Goal: Task Accomplishment & Management: Use online tool/utility

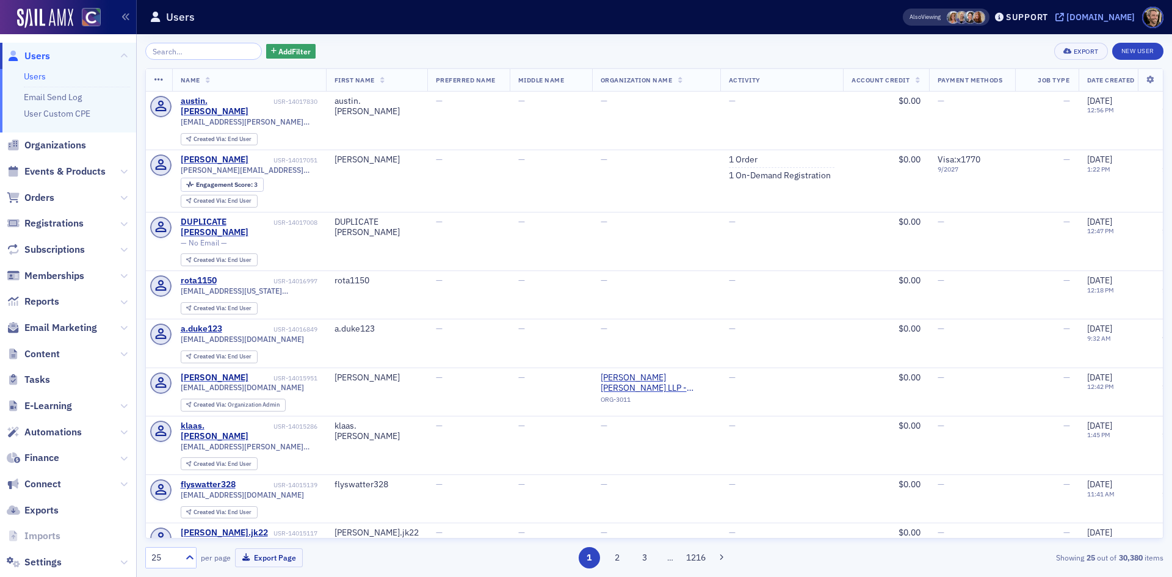
click at [1101, 18] on div "[DOMAIN_NAME]" at bounding box center [1100, 17] width 68 height 11
click at [120, 299] on icon at bounding box center [123, 301] width 7 height 7
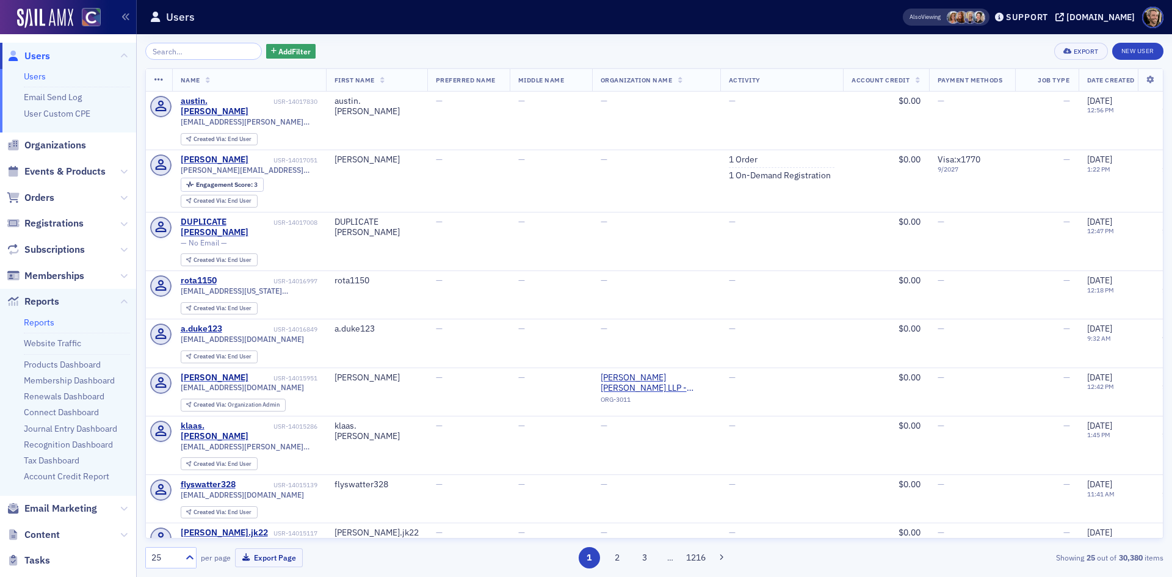
click at [40, 321] on link "Reports" at bounding box center [39, 322] width 31 height 11
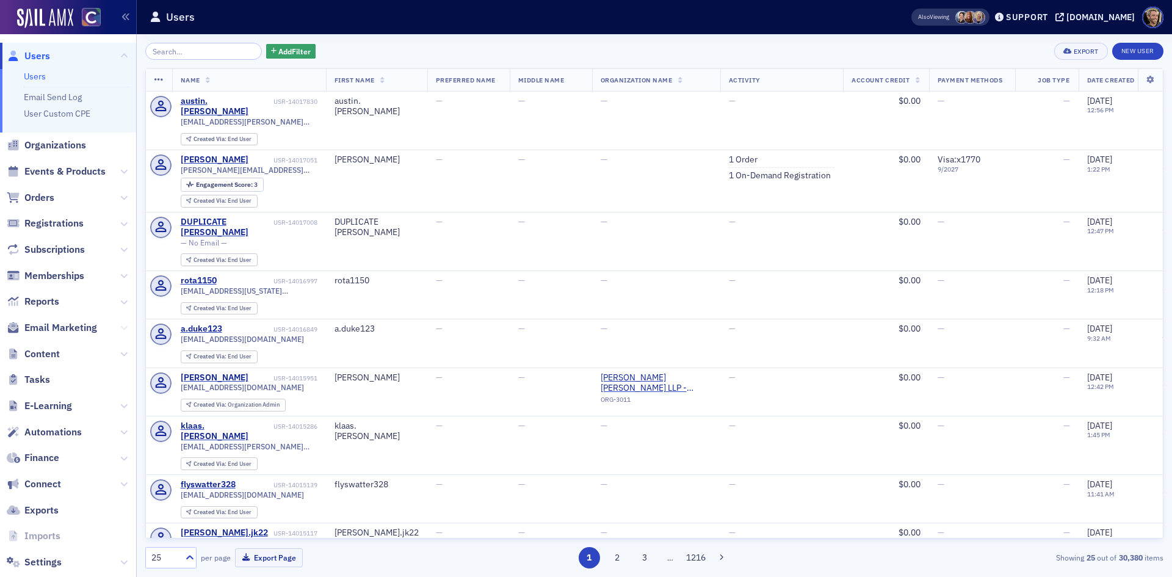
click at [120, 327] on icon at bounding box center [123, 327] width 7 height 7
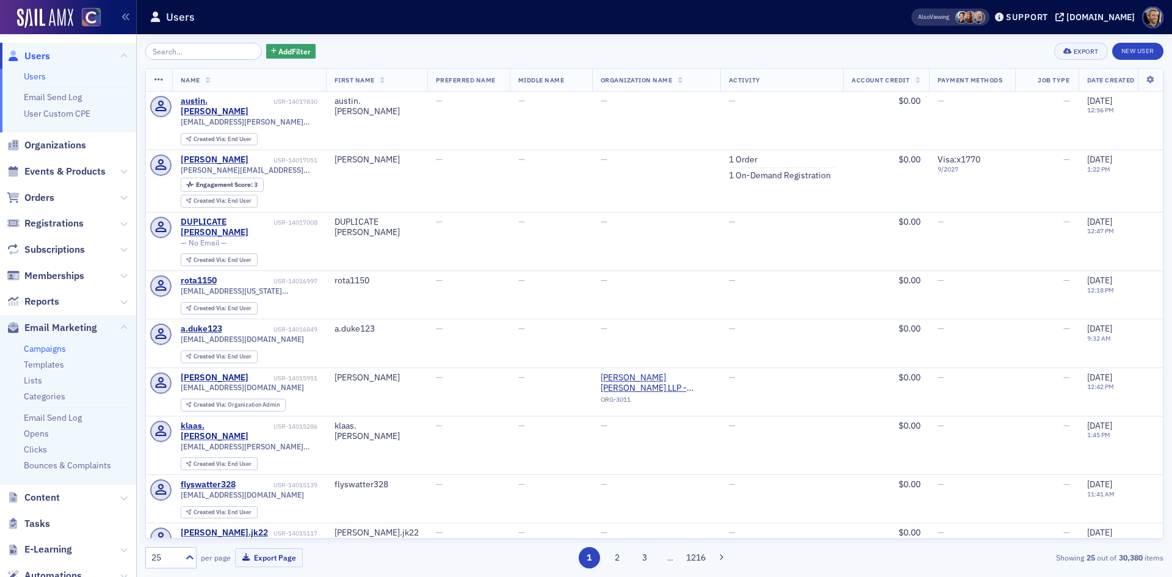
click at [39, 344] on link "Campaigns" at bounding box center [45, 348] width 42 height 11
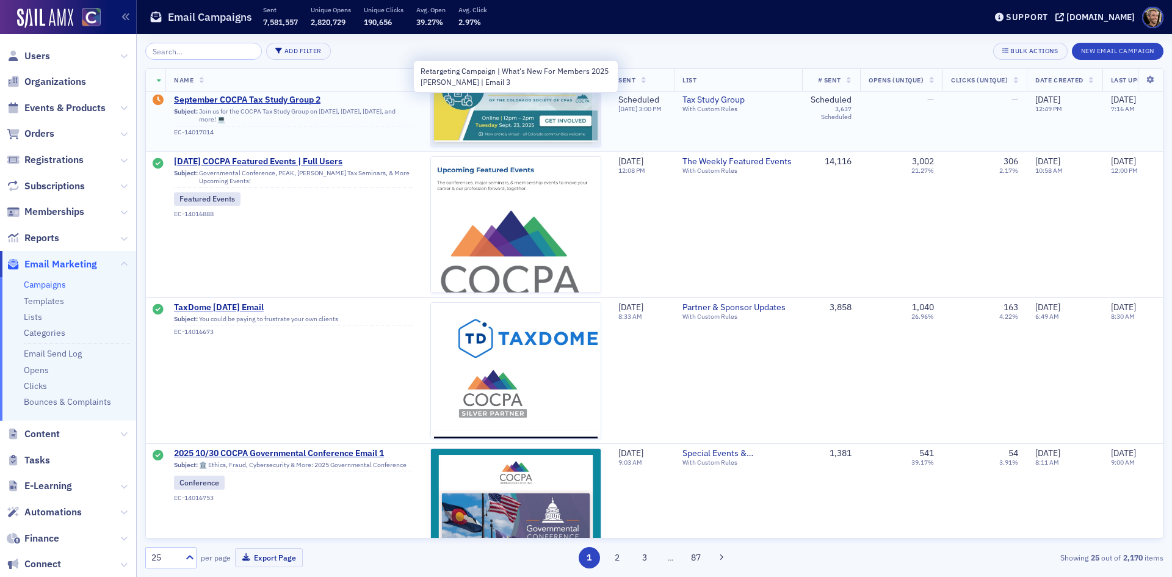
scroll to position [244, 0]
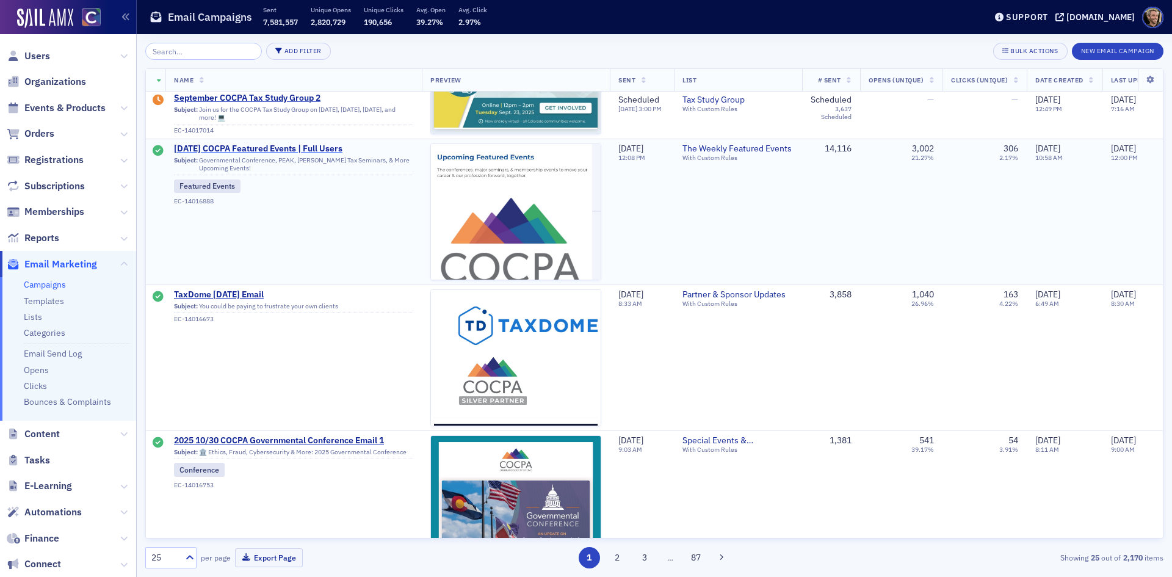
click at [260, 148] on span "9/4/2025 COCPA Featured Events | Full Users" at bounding box center [293, 148] width 239 height 11
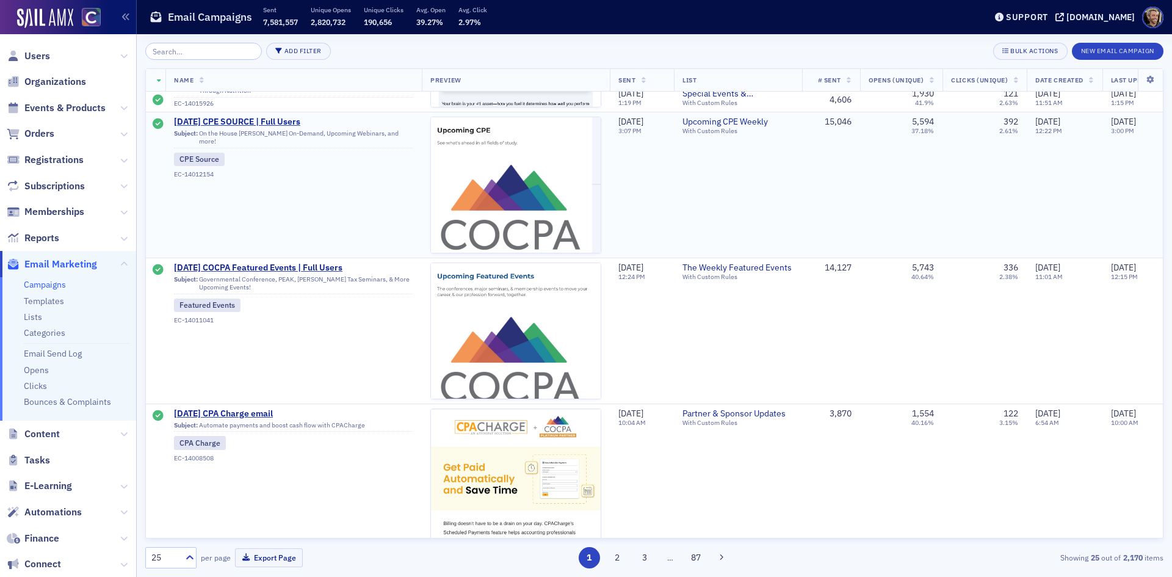
scroll to position [732, 0]
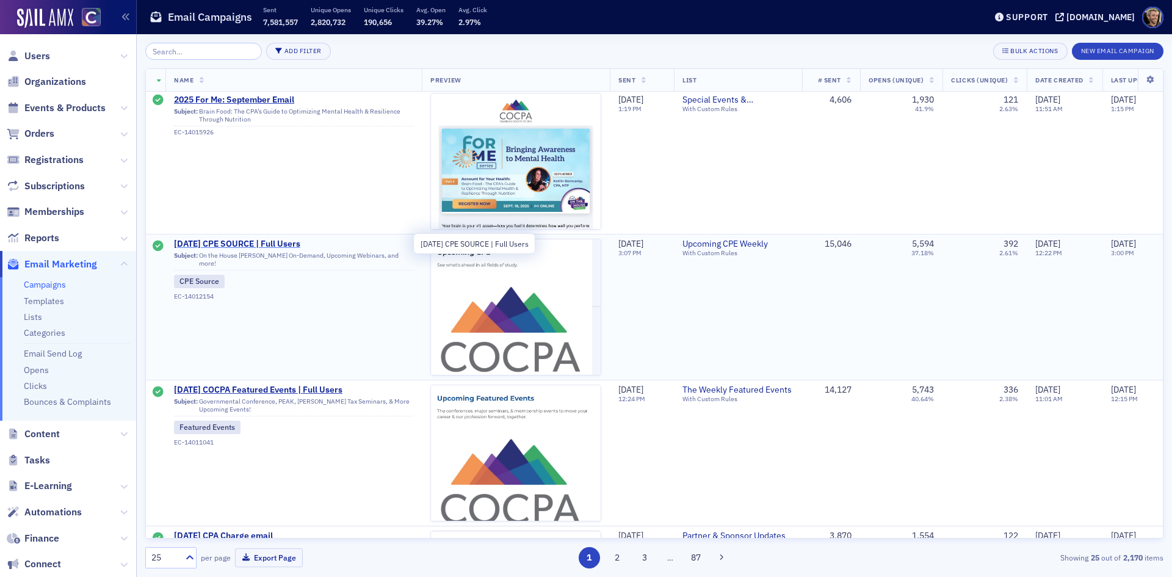
click at [237, 239] on span "8/31/2025 CPE SOURCE | Full Users" at bounding box center [293, 244] width 239 height 11
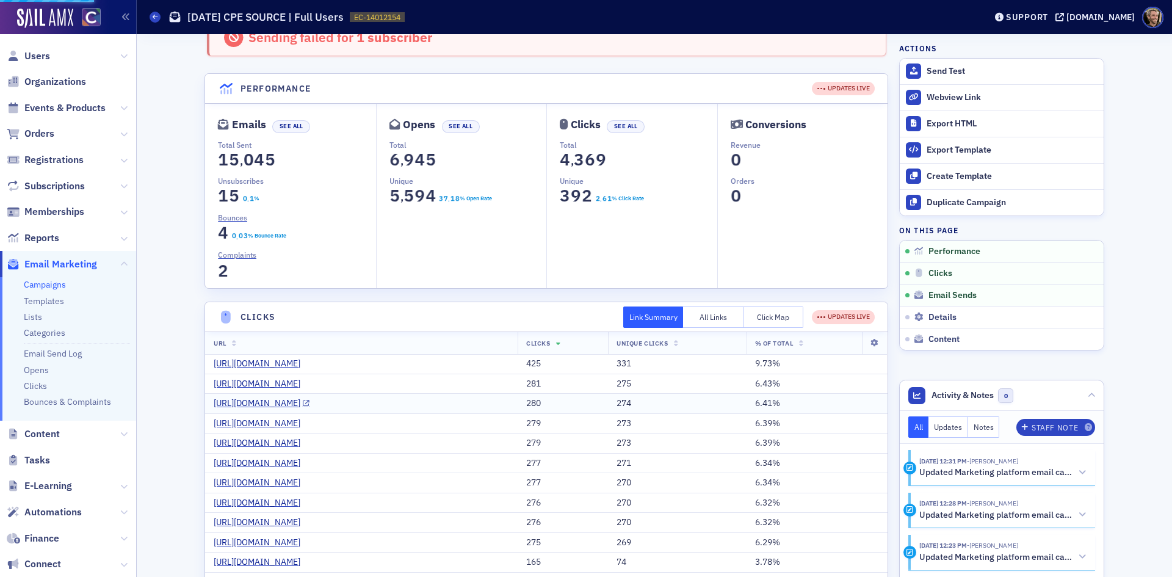
scroll to position [244, 0]
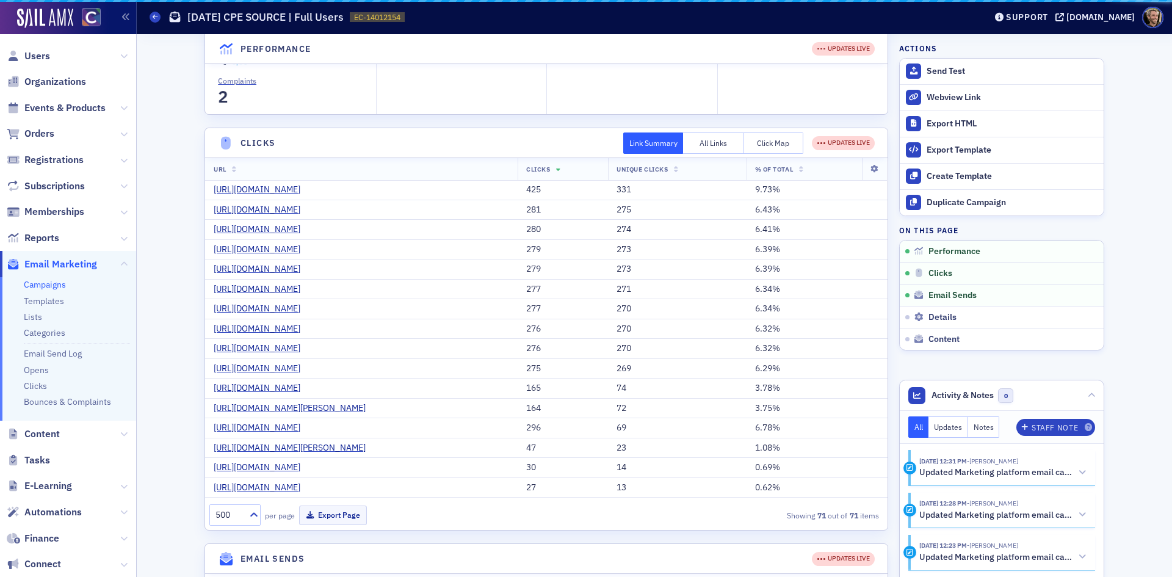
click at [773, 141] on button "Click Map" at bounding box center [773, 142] width 60 height 21
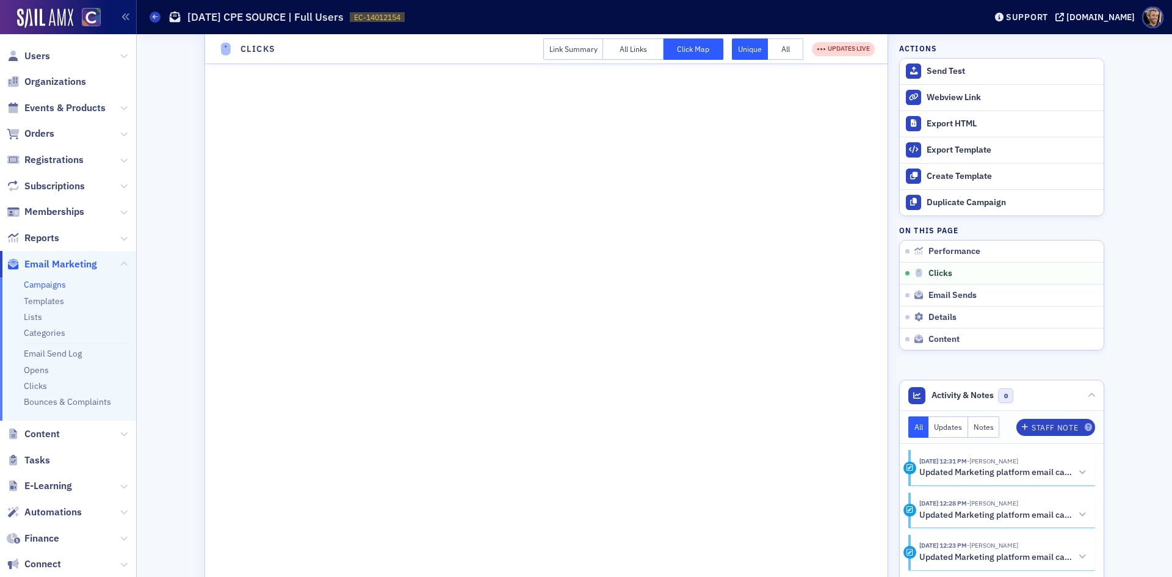
scroll to position [0, 0]
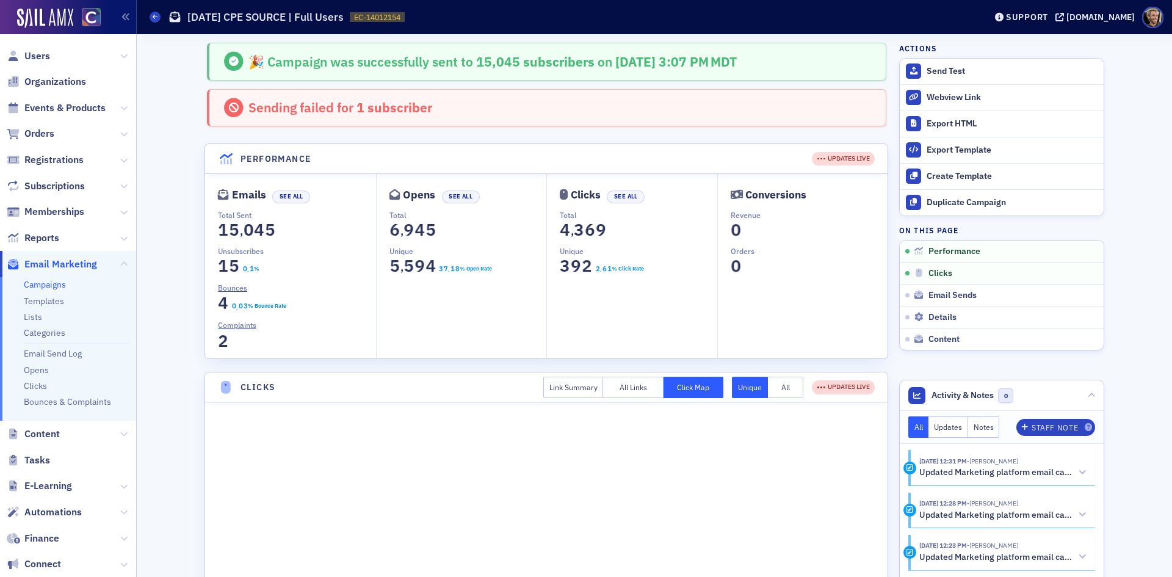
click at [52, 291] on li "Campaigns" at bounding box center [77, 285] width 106 height 12
click at [52, 280] on link "Campaigns" at bounding box center [45, 284] width 42 height 11
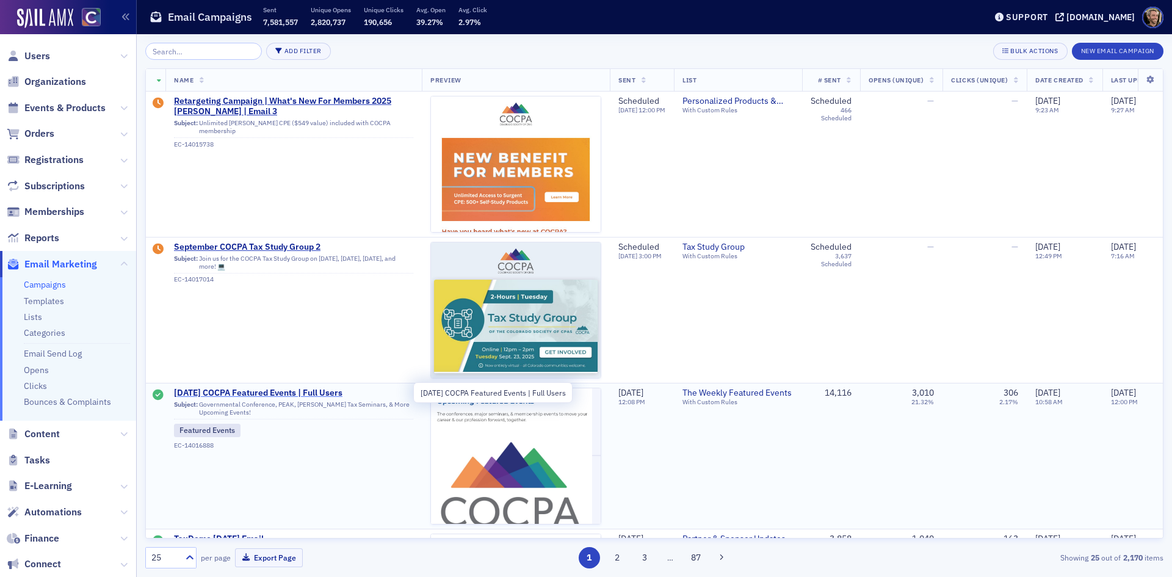
click at [279, 391] on span "9/4/2025 COCPA Featured Events | Full Users" at bounding box center [293, 393] width 239 height 11
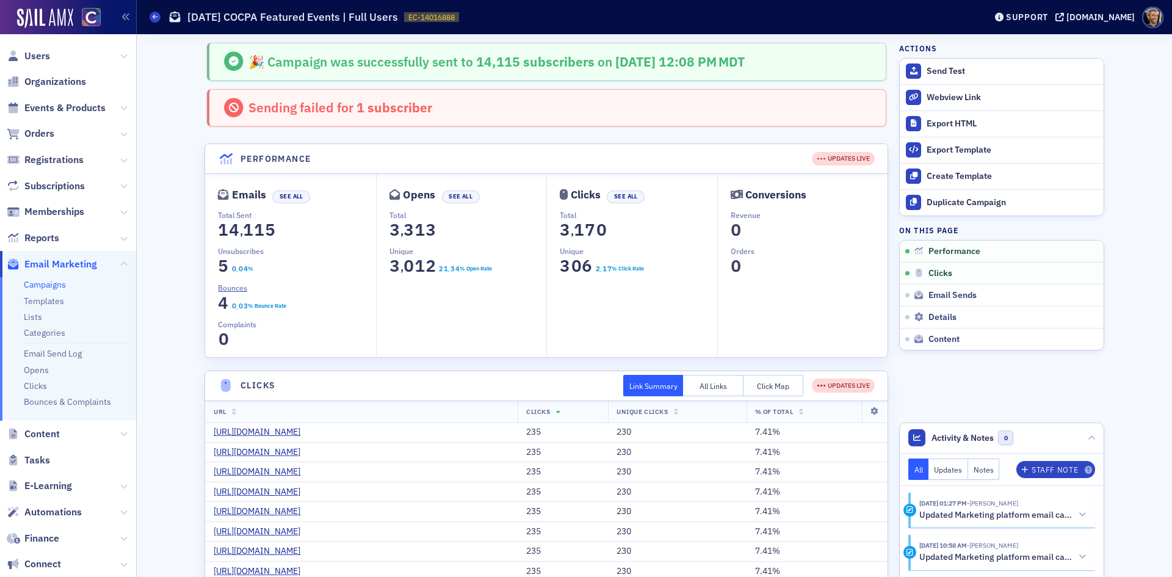
click at [767, 390] on button "Click Map" at bounding box center [773, 385] width 60 height 21
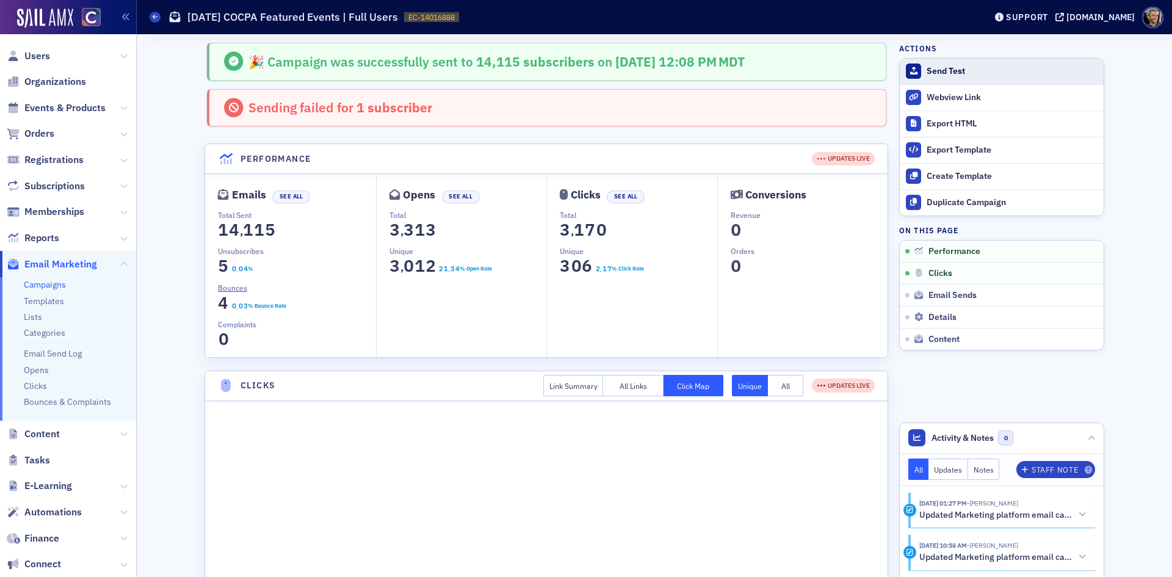
click at [935, 66] on div "Send Test" at bounding box center [1012, 71] width 171 height 11
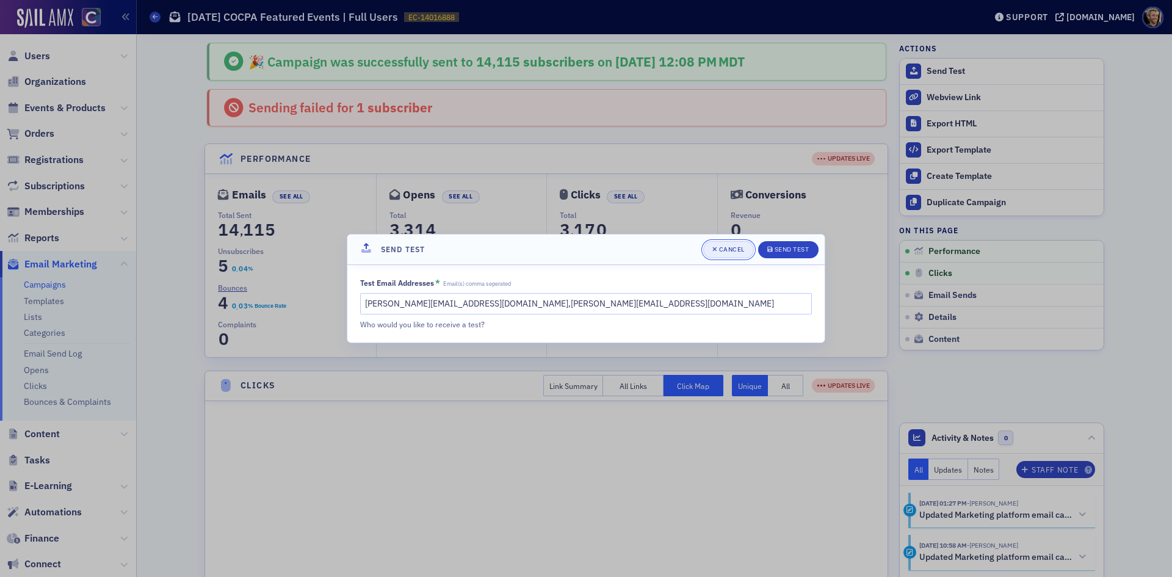
click at [719, 247] on div "Cancel" at bounding box center [732, 249] width 26 height 7
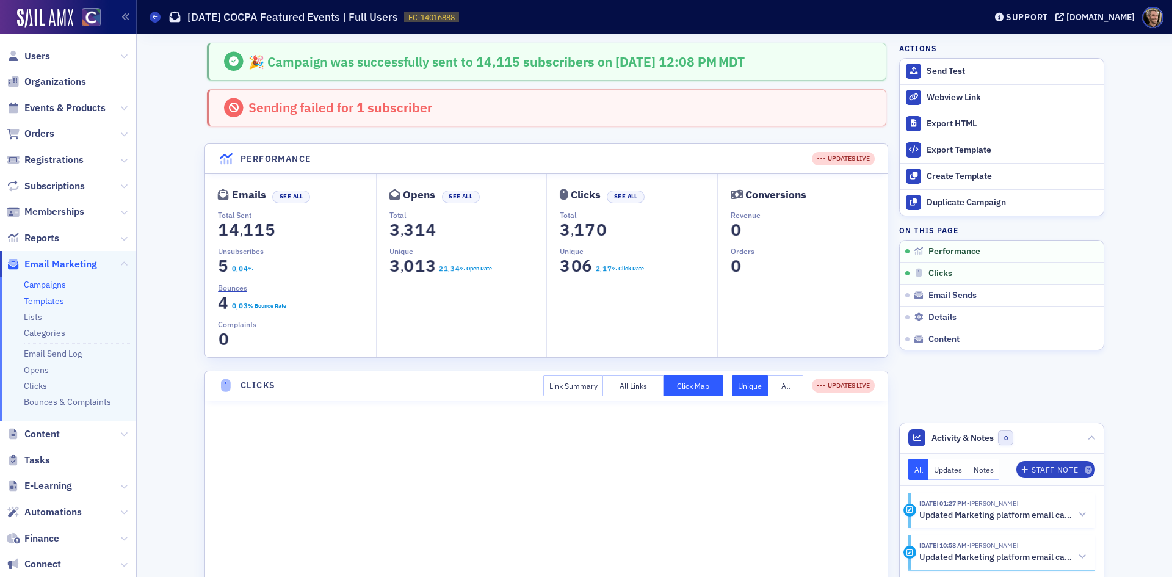
click at [41, 298] on link "Templates" at bounding box center [44, 300] width 40 height 11
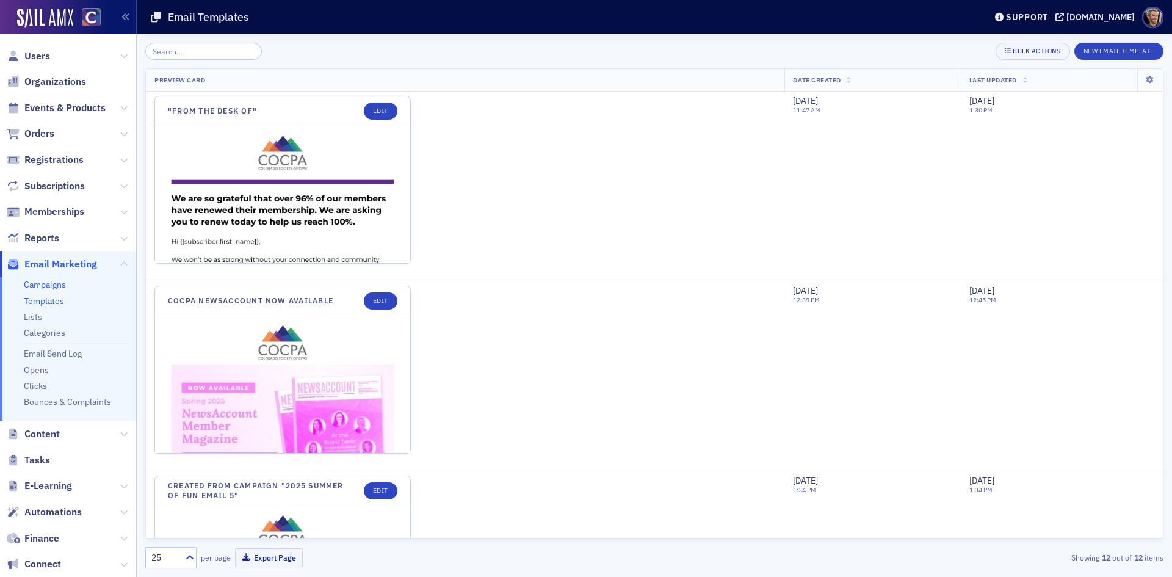
click at [50, 284] on link "Campaigns" at bounding box center [45, 284] width 42 height 11
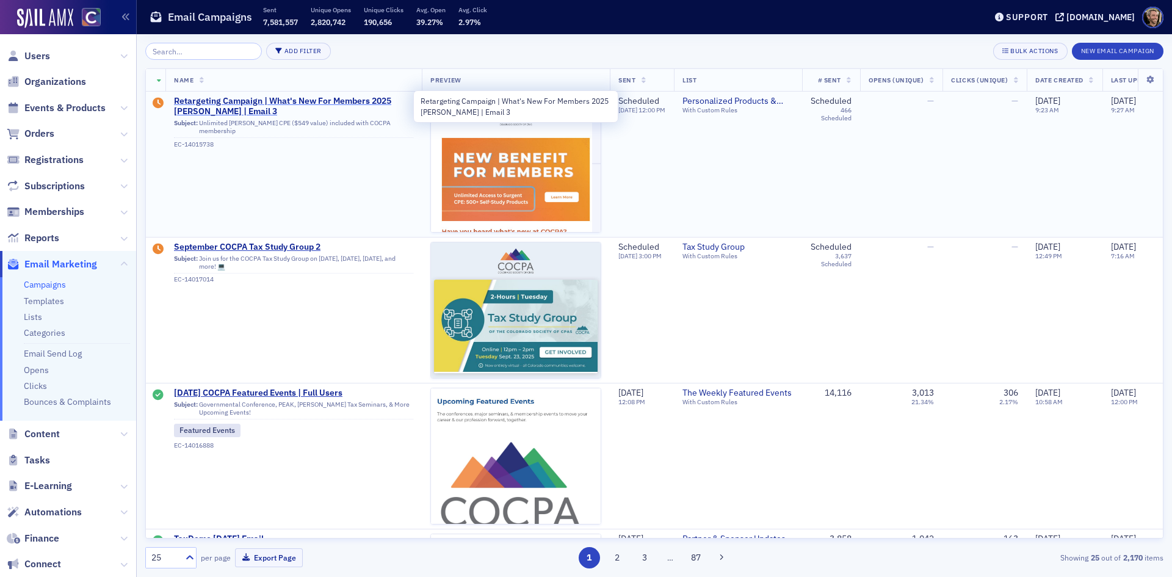
click at [184, 99] on span "Retargeting Campaign | What's New For Members 2025 Surgent | Email 3" at bounding box center [293, 106] width 239 height 21
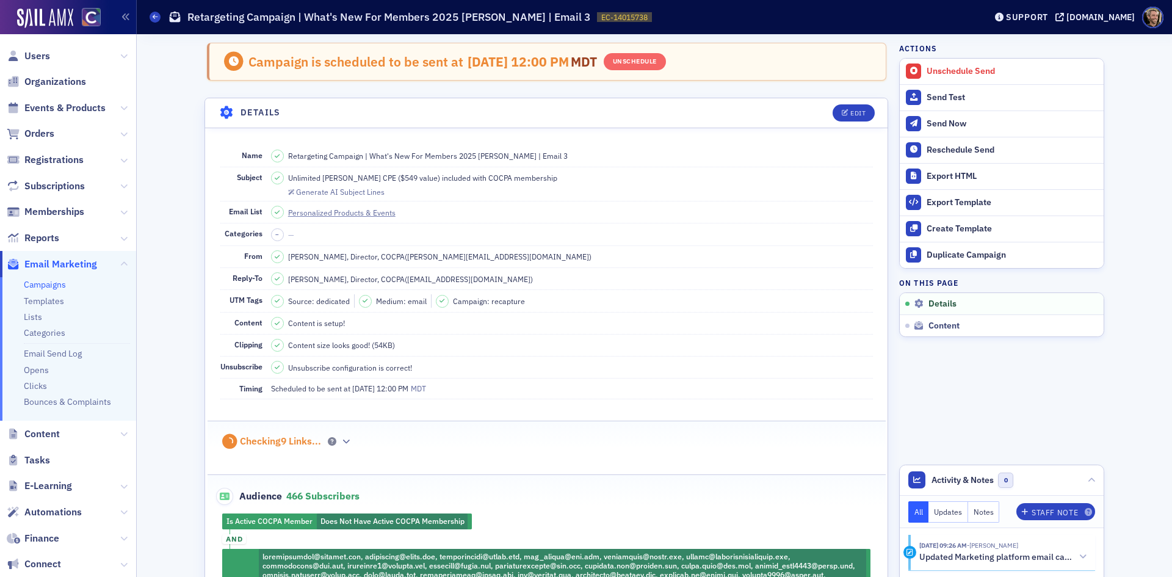
scroll to position [122, 0]
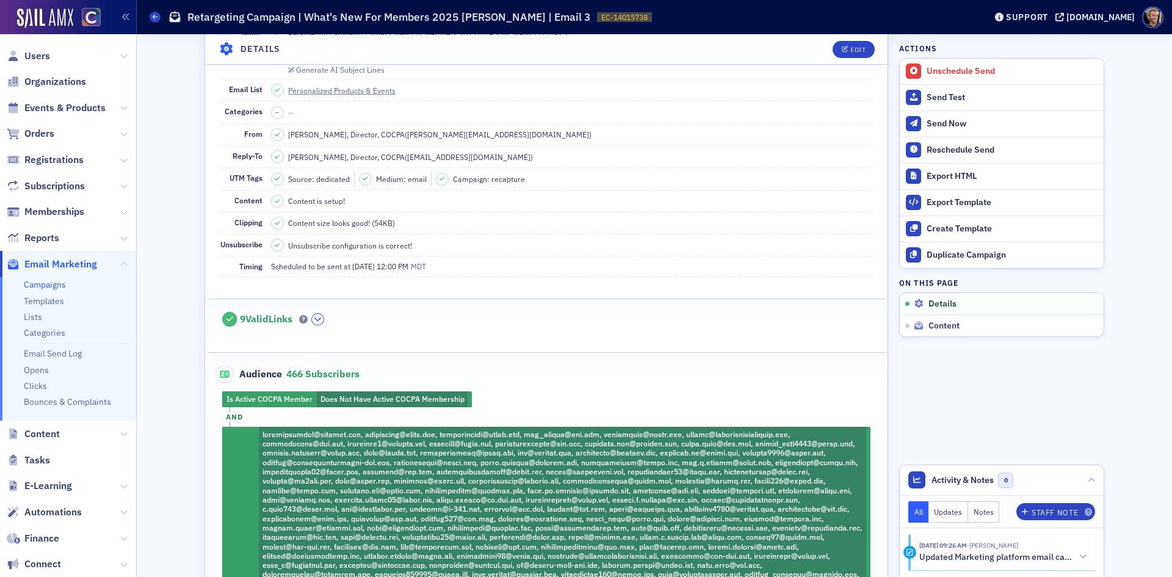
click at [313, 316] on button "button" at bounding box center [318, 319] width 12 height 11
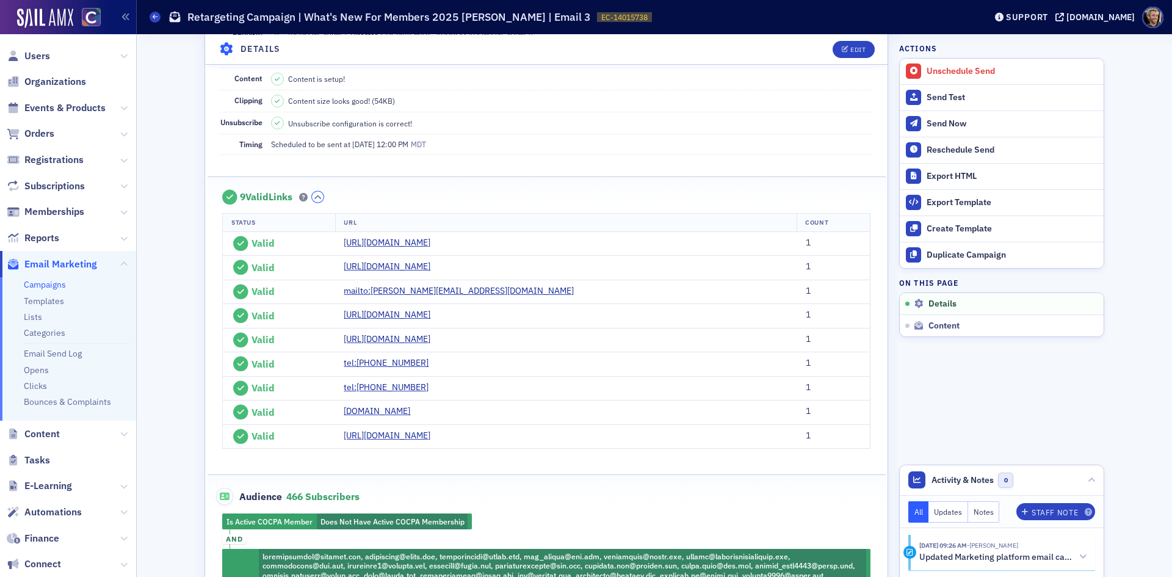
scroll to position [0, 0]
